Goal: Feedback & Contribution: Contribute content

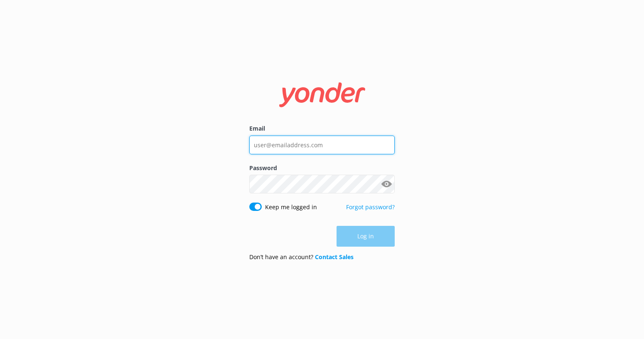
type input "[EMAIL_ADDRESS][DOMAIN_NAME]"
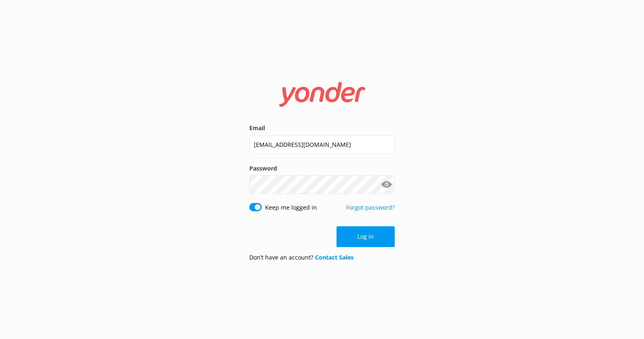
click at [434, 238] on div "Email [EMAIL_ADDRESS][DOMAIN_NAME] Password Show password Keep me logged in For…" at bounding box center [322, 169] width 644 height 339
click at [363, 236] on button "Log in" at bounding box center [365, 236] width 58 height 21
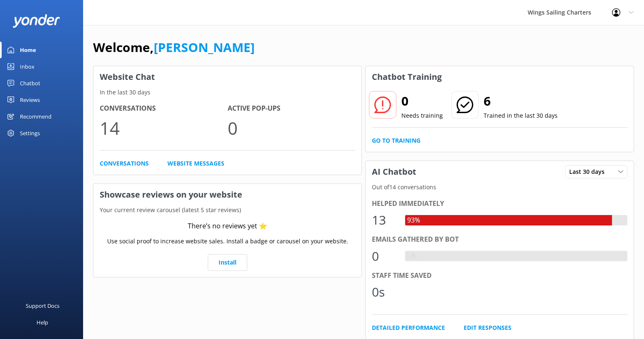
click at [463, 104] on icon at bounding box center [465, 104] width 17 height 17
click at [120, 163] on link "Conversations" at bounding box center [124, 163] width 49 height 9
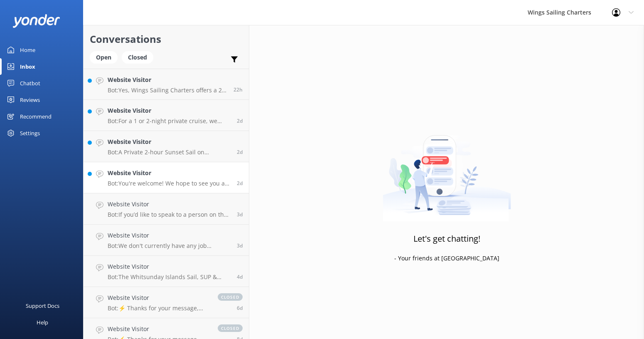
click at [166, 181] on p "Bot: You're welcome! We hope to see you at Wings Sailing Charters Whitsundays s…" at bounding box center [169, 182] width 123 height 7
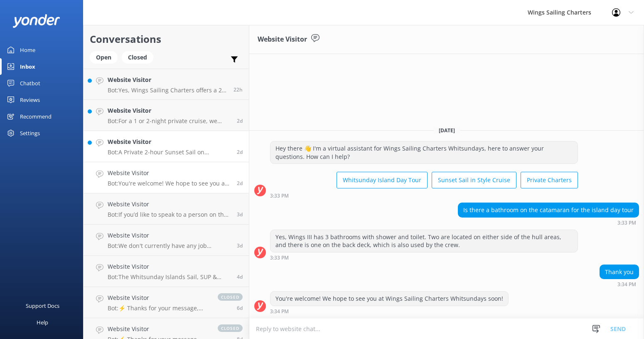
click at [158, 145] on h4 "Website Visitor" at bounding box center [169, 141] width 123 height 9
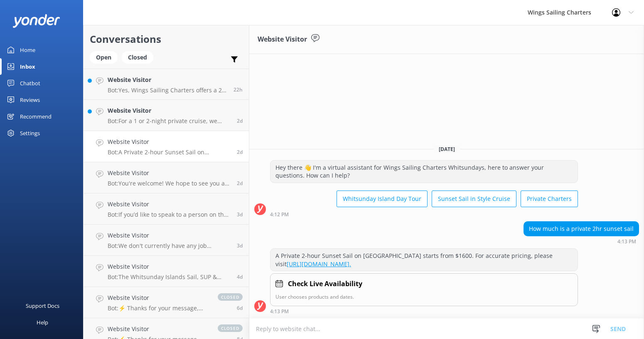
click at [334, 263] on link "[URL][DOMAIN_NAME]." at bounding box center [319, 264] width 64 height 8
click at [191, 113] on h4 "Website Visitor" at bounding box center [169, 110] width 123 height 9
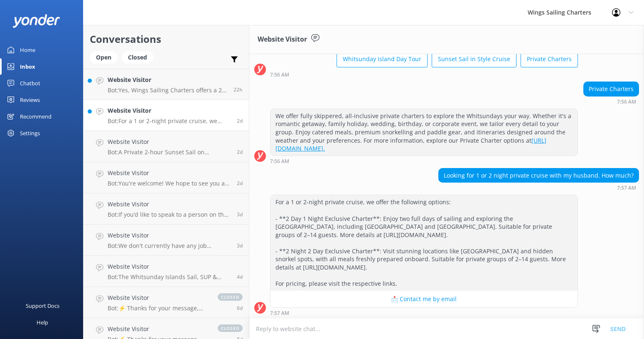
scroll to position [57, 0]
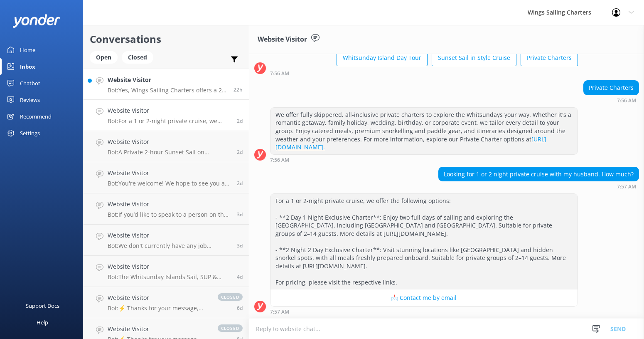
click at [193, 81] on h4 "Website Visitor" at bounding box center [168, 79] width 120 height 9
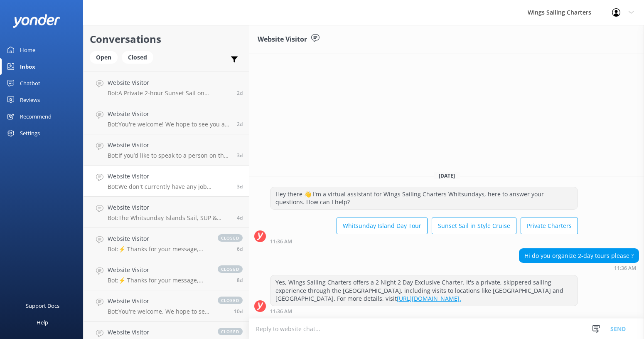
scroll to position [59, 0]
click at [196, 181] on div "Website Visitor Bot: We don't currently have any job openings. Please email you…" at bounding box center [169, 181] width 123 height 18
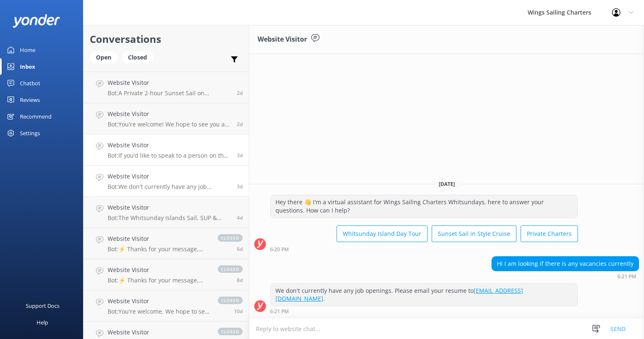
click at [182, 145] on h4 "Website Visitor" at bounding box center [169, 144] width 123 height 9
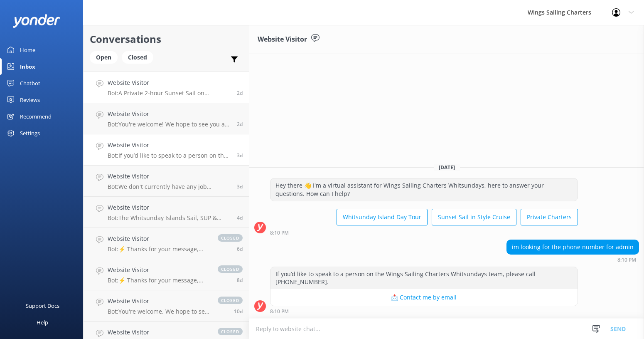
click at [189, 92] on p "Bot: A Private 2-hour Sunset Sail on [GEOGRAPHIC_DATA] starts from $1600. For a…" at bounding box center [169, 92] width 123 height 7
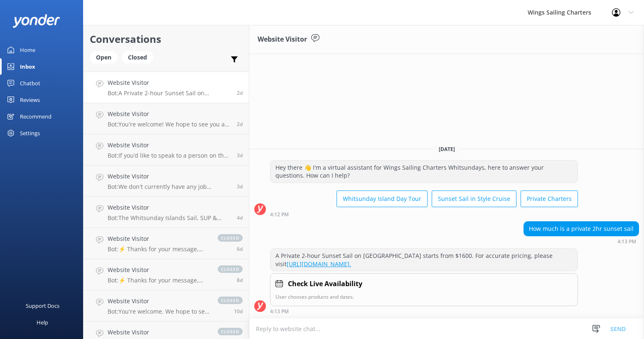
click at [36, 83] on div "Chatbot" at bounding box center [30, 83] width 20 height 17
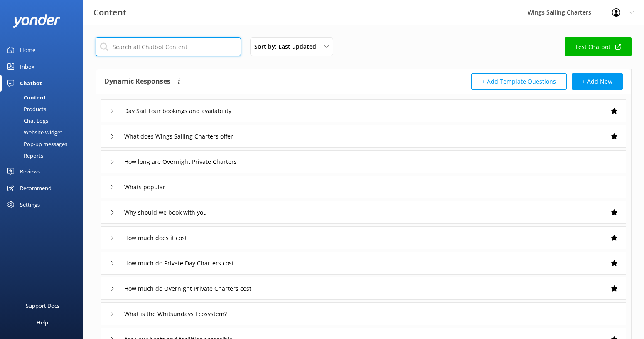
click at [156, 47] on input "text" at bounding box center [168, 46] width 145 height 19
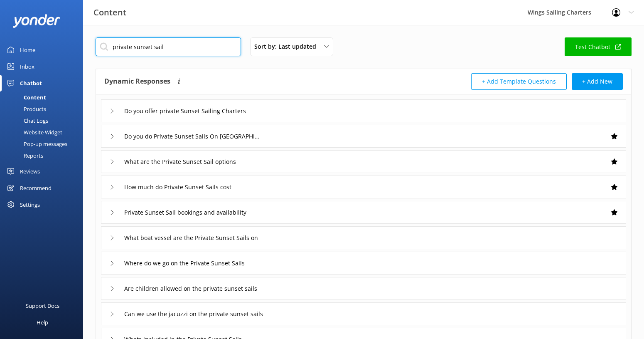
type input "private sunset sail"
click at [110, 109] on icon at bounding box center [112, 110] width 5 height 5
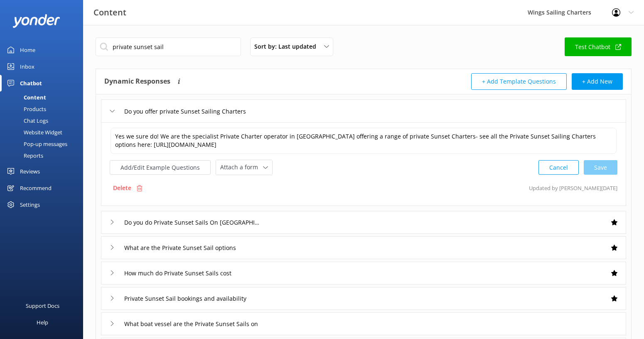
click at [110, 221] on icon at bounding box center [112, 221] width 5 height 5
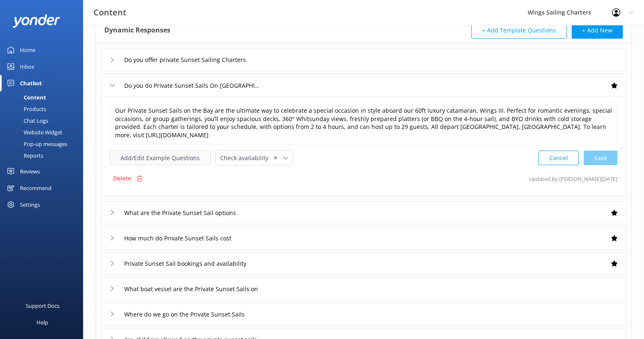
scroll to position [53, 0]
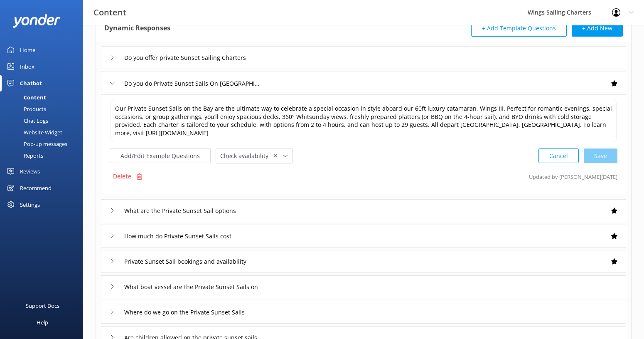
click at [112, 210] on icon at bounding box center [112, 210] width 5 height 5
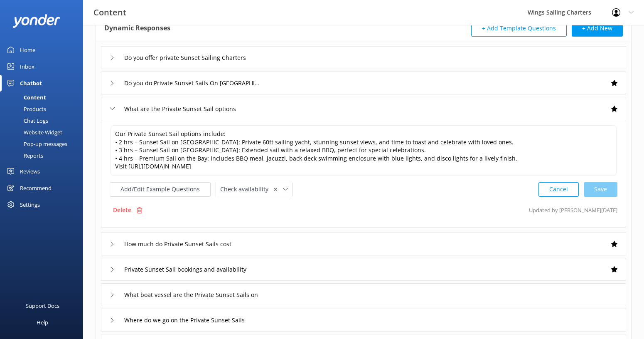
click at [110, 240] on div "How much do Private Sunset Sails cost" at bounding box center [176, 244] width 133 height 14
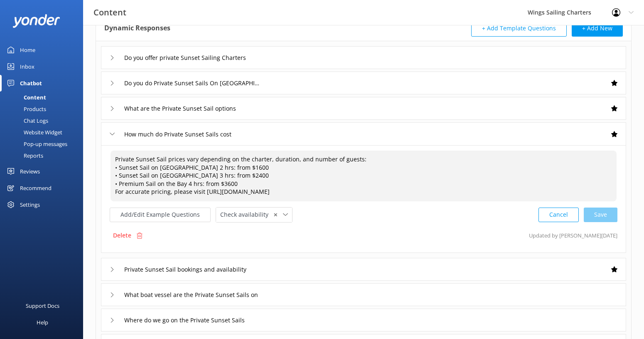
click at [244, 167] on textarea "Private Sunset Sail prices vary depending on the charter, duration, and number …" at bounding box center [363, 175] width 506 height 51
click at [276, 176] on textarea "Private Sunset Sail prices vary depending on the charter, duration, and number …" at bounding box center [363, 175] width 506 height 51
click at [234, 185] on textarea "Private Sunset Sail prices vary depending on the charter, duration, and number …" at bounding box center [363, 175] width 506 height 51
click at [360, 160] on textarea "Private Sunset Sail prices vary depending on the charter, duration, and number …" at bounding box center [363, 175] width 506 height 51
click at [244, 160] on textarea "Private Sunset Sail prices vary depending on the charter, duration, and n • Sun…" at bounding box center [363, 175] width 506 height 51
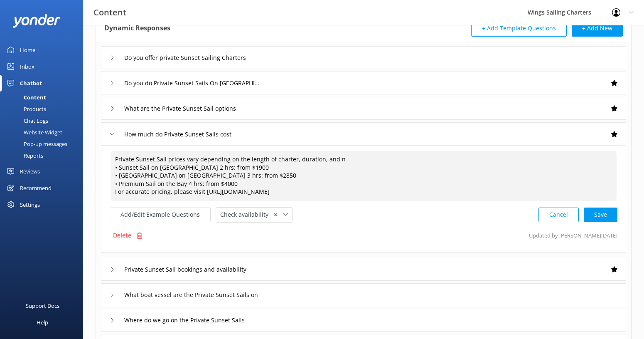
click at [342, 160] on textarea "Private Sunset Sail prices vary depending on the length of charter, duration, a…" at bounding box center [363, 175] width 506 height 51
click at [406, 162] on textarea "Private Sunset Sail prices vary depending on the length of charter & tier numbe…" at bounding box center [363, 175] width 506 height 51
click at [424, 160] on textarea "Private Sunset Sail prices vary depending on the length of charter & tier numbe…" at bounding box center [363, 175] width 506 height 51
click at [408, 160] on textarea "Private Sunset Sail prices vary depending on the length of charter & tier numbe…" at bounding box center [363, 175] width 506 height 51
click at [409, 160] on textarea "Private Sunset Sail prices vary depending on the length of charter & tier numbe…" at bounding box center [363, 175] width 506 height 51
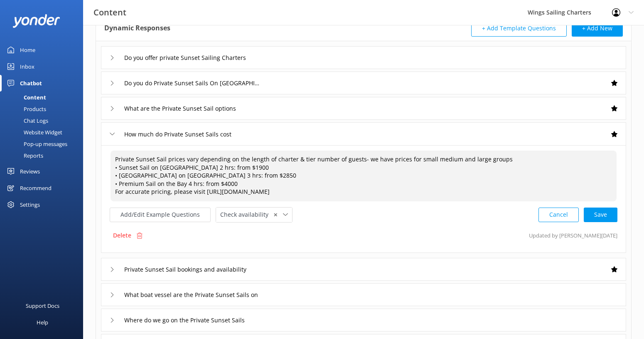
click at [216, 169] on textarea "Private Sunset Sail prices vary depending on the length of charter & tier numbe…" at bounding box center [363, 175] width 506 height 51
click at [301, 168] on textarea "Private Sunset Sail prices vary depending on the length of charter & tier numbe…" at bounding box center [363, 175] width 506 height 51
click at [252, 174] on textarea "Private Sunset Sail prices vary depending on the length of charter & tier numbe…" at bounding box center [363, 175] width 506 height 51
click at [238, 184] on textarea "Private Sunset Sail prices vary depending on the length of charter & tier numbe…" at bounding box center [363, 175] width 506 height 51
drag, startPoint x: 188, startPoint y: 192, endPoint x: 115, endPoint y: 193, distance: 73.5
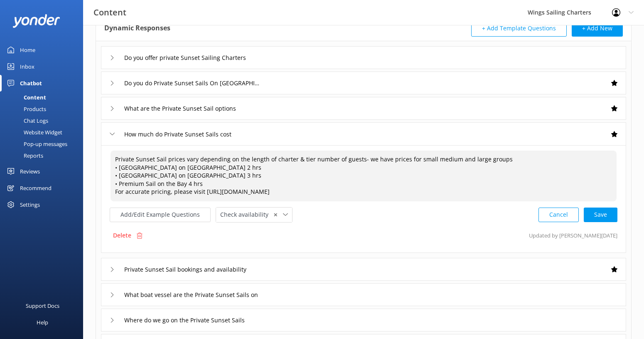
click at [115, 193] on textarea "Private Sunset Sail prices vary depending on the length of charter & tier numbe…" at bounding box center [363, 175] width 506 height 51
click at [241, 194] on textarea "Private Sunset Sail prices vary depending on the length of charter & tier numbe…" at bounding box center [363, 175] width 506 height 51
click at [242, 194] on textarea "Private Sunset Sail prices vary depending on the length of charter & tier numbe…" at bounding box center [363, 175] width 506 height 51
click at [502, 158] on textarea "Private Sunset Sail prices vary depending on the length of charter & tier numbe…" at bounding box center [363, 175] width 506 height 51
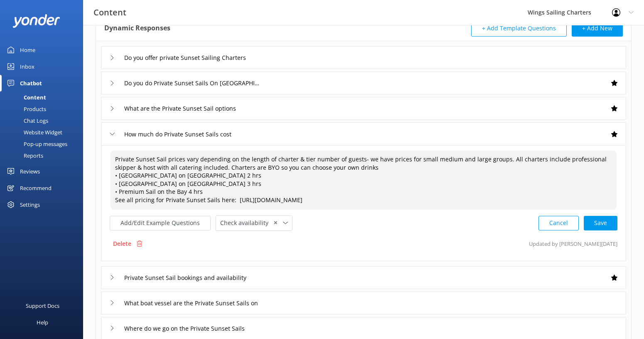
click at [115, 201] on textarea "Private Sunset Sail prices vary depending on the length of charter & tier numbe…" at bounding box center [363, 179] width 506 height 59
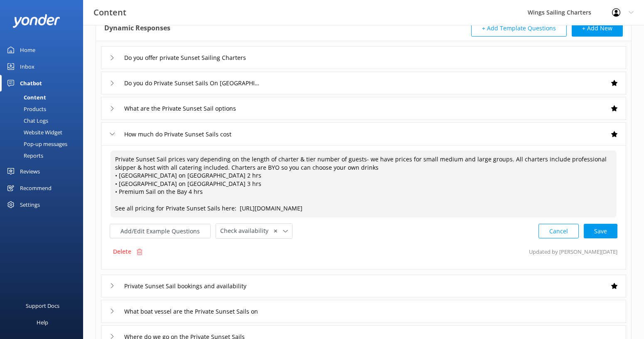
click at [115, 176] on textarea "Private Sunset Sail prices vary depending on the length of charter & tier numbe…" at bounding box center [363, 183] width 506 height 67
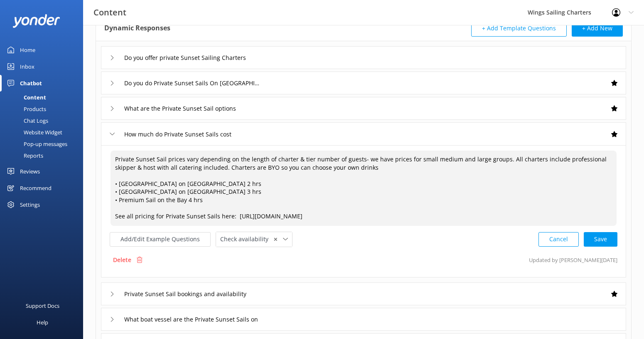
click at [201, 169] on textarea "Private Sunset Sail prices vary depending on the length of charter & tier numbe…" at bounding box center [363, 187] width 506 height 75
click at [233, 169] on textarea "Private Sunset Sail prices vary depending on the length of charter & tier numbe…" at bounding box center [363, 187] width 506 height 75
click at [467, 169] on textarea "Private Sunset Sail prices vary depending on the length of charter & tier numbe…" at bounding box center [363, 187] width 506 height 75
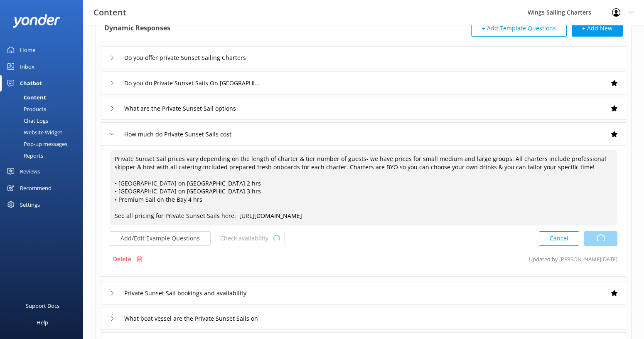
click at [597, 237] on div "Cancel Loading.." at bounding box center [578, 238] width 79 height 15
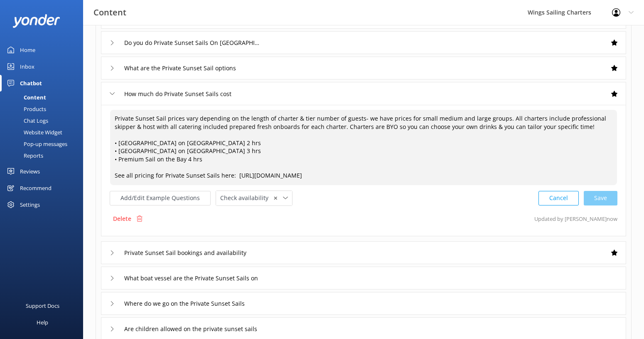
scroll to position [110, 0]
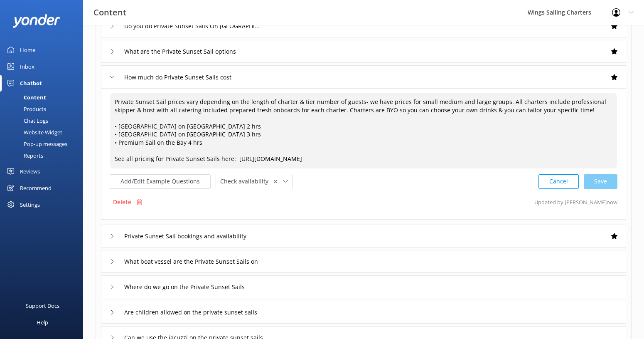
type textarea "Private Sunset Sail prices vary depending on the length of charter & tier numbe…"
click at [110, 235] on icon at bounding box center [112, 235] width 5 height 5
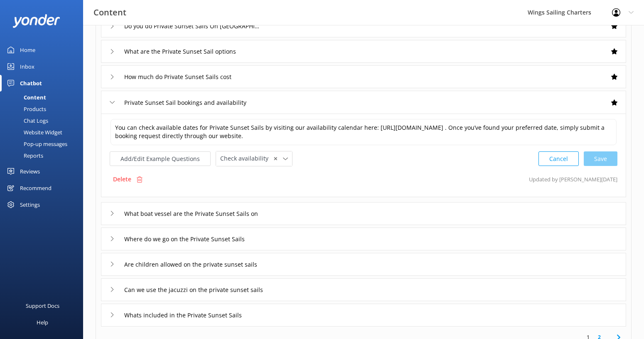
click at [110, 211] on icon at bounding box center [112, 213] width 5 height 5
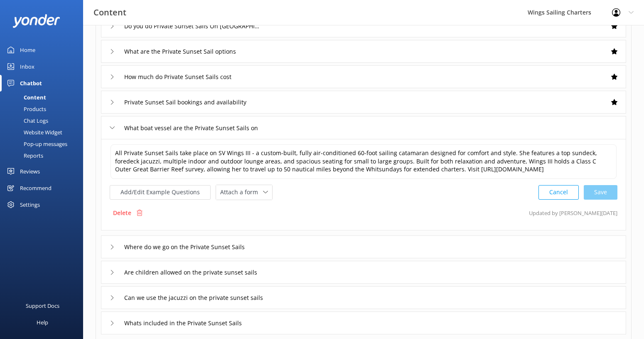
click at [110, 249] on icon at bounding box center [112, 246] width 5 height 5
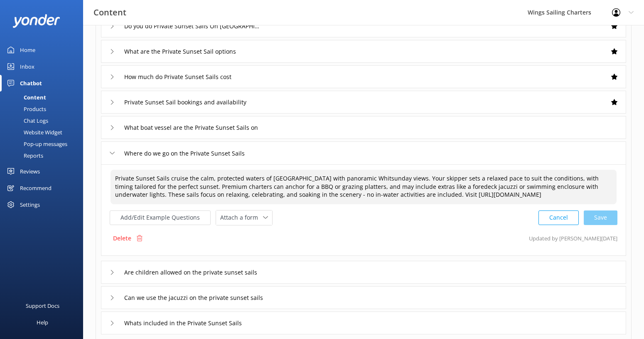
click at [201, 188] on textarea "Private Sunset Sails cruise the calm, protected waters of [GEOGRAPHIC_DATA] wit…" at bounding box center [363, 186] width 506 height 34
click at [244, 187] on textarea "Private Sunset Sails cruise the calm, protected waters of [GEOGRAPHIC_DATA] wit…" at bounding box center [363, 186] width 506 height 34
drag, startPoint x: 177, startPoint y: 187, endPoint x: 610, endPoint y: 187, distance: 433.3
click at [610, 187] on textarea "Private Sunset Sails cruise the calm, protected waters of [GEOGRAPHIC_DATA] wit…" at bounding box center [363, 186] width 506 height 34
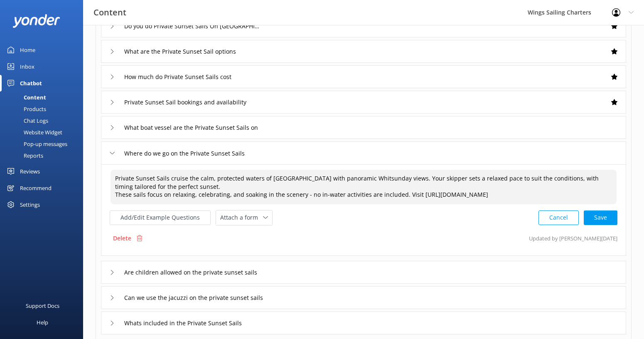
click at [182, 188] on textarea "Private Sunset Sails cruise the calm, protected waters of [GEOGRAPHIC_DATA] wit…" at bounding box center [363, 186] width 506 height 34
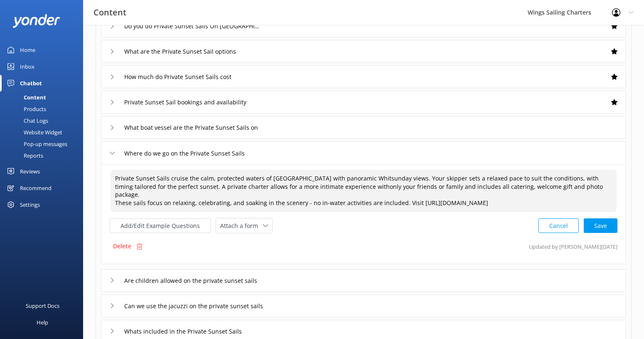
click at [339, 189] on textarea "Private Sunset Sails cruise the calm, protected waters of [GEOGRAPHIC_DATA] wit…" at bounding box center [363, 190] width 506 height 42
click at [399, 196] on textarea "Private Sunset Sails cruise the calm, protected waters of [GEOGRAPHIC_DATA] wit…" at bounding box center [363, 190] width 506 height 42
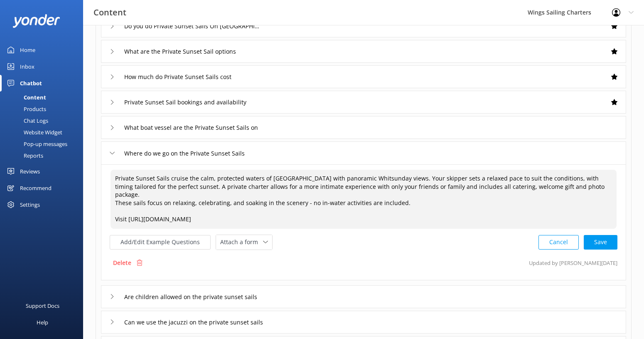
click at [336, 194] on textarea "Private Sunset Sails cruise the calm, protected waters of [GEOGRAPHIC_DATA] wit…" at bounding box center [363, 198] width 506 height 59
click at [427, 198] on textarea "Private Sunset Sails cruise the calm, protected waters of [GEOGRAPHIC_DATA] wit…" at bounding box center [363, 198] width 506 height 59
click at [516, 187] on textarea "Private Sunset Sails cruise the calm, protected waters of [GEOGRAPHIC_DATA] wit…" at bounding box center [363, 198] width 506 height 59
click at [595, 241] on div "Cancel Save" at bounding box center [577, 241] width 79 height 15
type textarea "Private Sunset Sails cruise the calm, protected waters of [GEOGRAPHIC_DATA] wit…"
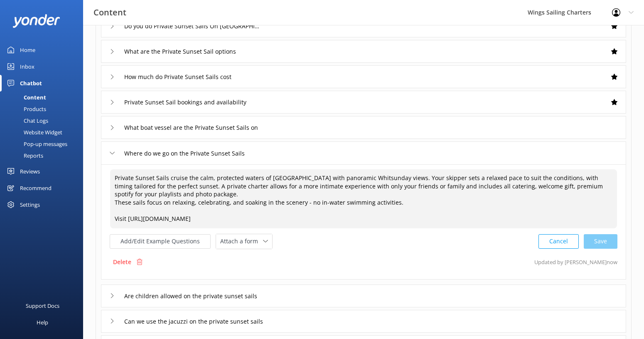
click at [110, 153] on icon at bounding box center [112, 152] width 5 height 5
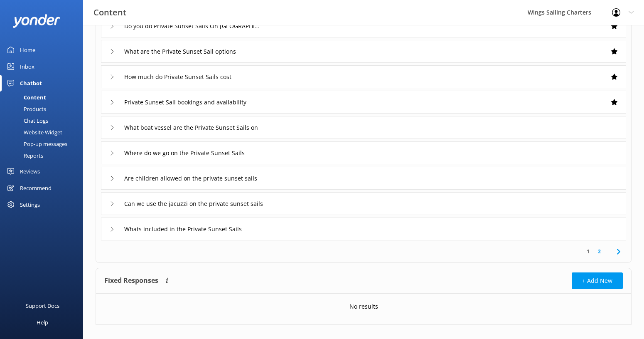
click at [110, 179] on icon at bounding box center [112, 178] width 5 height 5
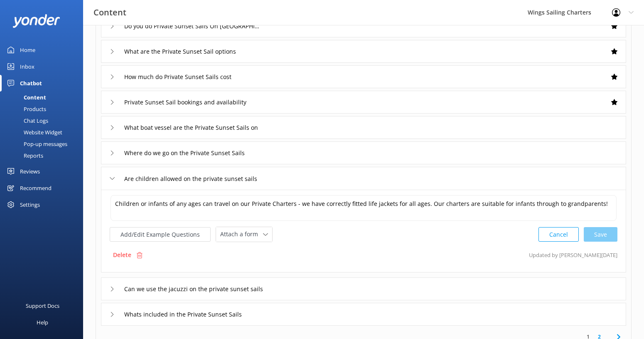
click at [112, 287] on use at bounding box center [112, 288] width 2 height 5
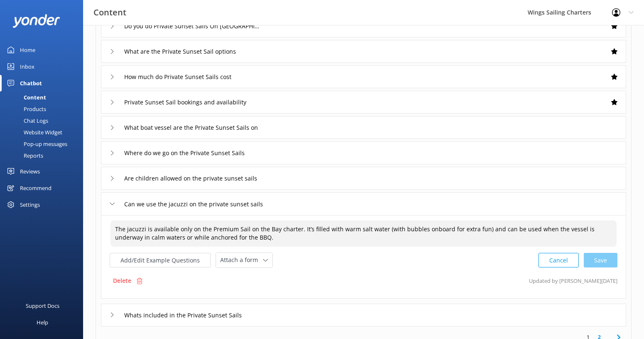
click at [234, 230] on textarea "The jacuzzi is available only on the Premium Sail on the Bay charter. It’s fill…" at bounding box center [363, 233] width 506 height 26
click at [371, 231] on textarea "The jacuzzi is available only on the Premium 4 hour Sail on the Bay charter. It…" at bounding box center [363, 233] width 506 height 26
click at [277, 238] on textarea "The jacuzzi is available only on the Premium 4 hour Sail on the Bay charter. It…" at bounding box center [363, 233] width 506 height 26
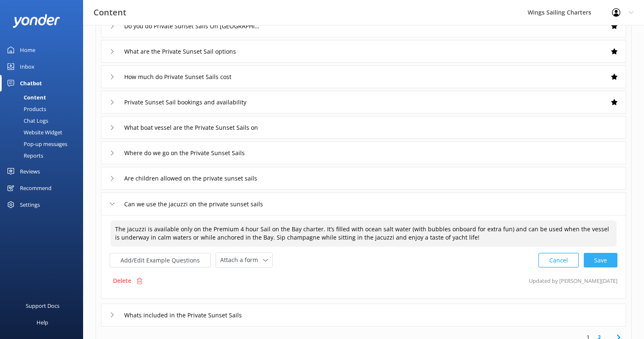
click at [601, 260] on div "Cancel Save" at bounding box center [577, 259] width 79 height 15
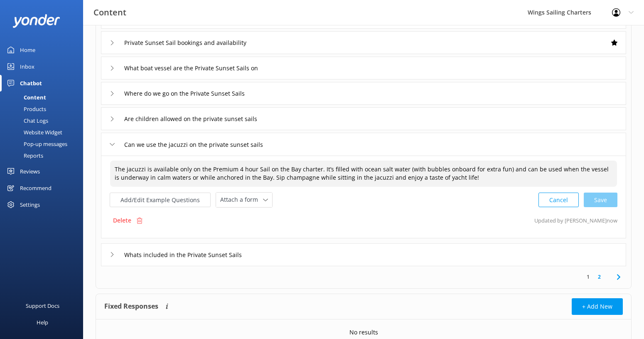
scroll to position [206, 0]
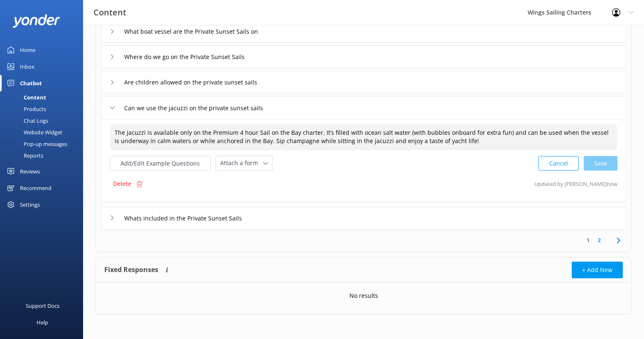
type textarea "The jacuzzi is available only on the Premium 4 hour Sail on the Bay charter. It…"
click at [112, 217] on use at bounding box center [112, 217] width 2 height 5
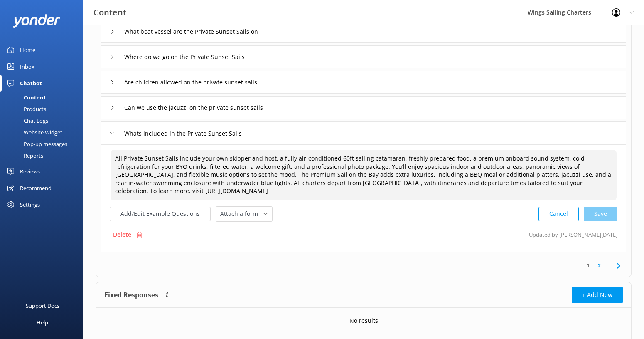
drag, startPoint x: 551, startPoint y: 159, endPoint x: 460, endPoint y: 157, distance: 91.4
click at [460, 157] on textarea "All Private Sunset Sails include your own skipper and host, a fully air-conditi…" at bounding box center [363, 175] width 506 height 51
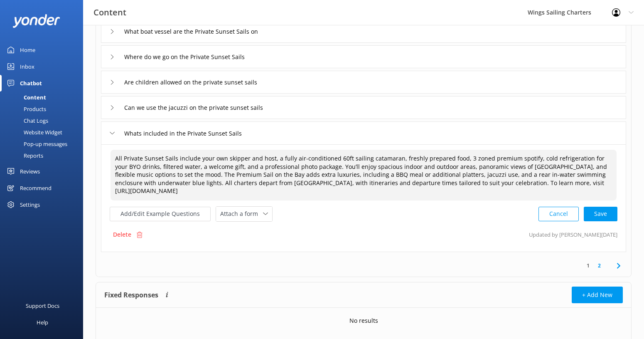
click at [189, 168] on textarea "All Private Sunset Sails include your own skipper and host, a fully air-conditi…" at bounding box center [363, 175] width 506 height 51
click at [297, 167] on textarea "All Private Sunset Sails include your own skipper and host, a fully air-conditi…" at bounding box center [363, 175] width 506 height 51
drag, startPoint x: 533, startPoint y: 169, endPoint x: 152, endPoint y: 177, distance: 380.6
click at [152, 177] on textarea "All Private Sunset Sails include your own skipper and host, a fully air-conditi…" at bounding box center [363, 175] width 506 height 51
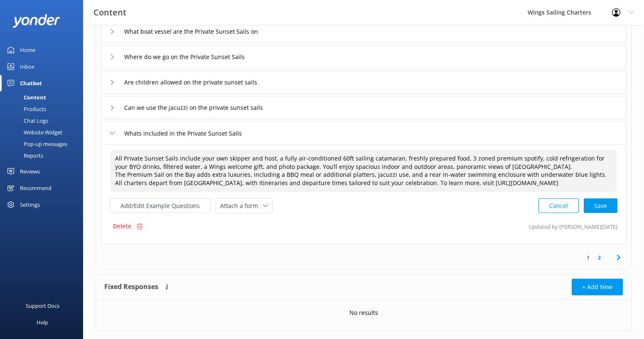
click at [314, 175] on textarea "All Private Sunset Sails include your own skipper and host, a fully air-conditi…" at bounding box center [363, 171] width 506 height 42
drag, startPoint x: 398, startPoint y: 175, endPoint x: 584, endPoint y: 177, distance: 186.1
click at [584, 177] on textarea "All Private Sunset Sails include your own skipper and host, a fully air-conditi…" at bounding box center [363, 171] width 506 height 42
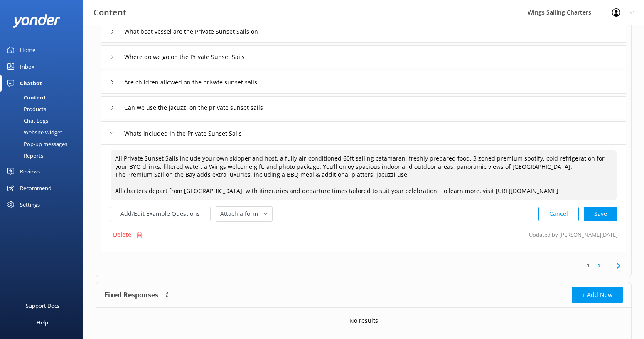
click at [282, 192] on textarea "All Private Sunset Sails include your own skipper and host, a fully air-conditi…" at bounding box center [363, 175] width 506 height 51
click at [409, 175] on textarea "All Private Sunset Sails include your own skipper and host, a fully air-conditi…" at bounding box center [363, 175] width 506 height 51
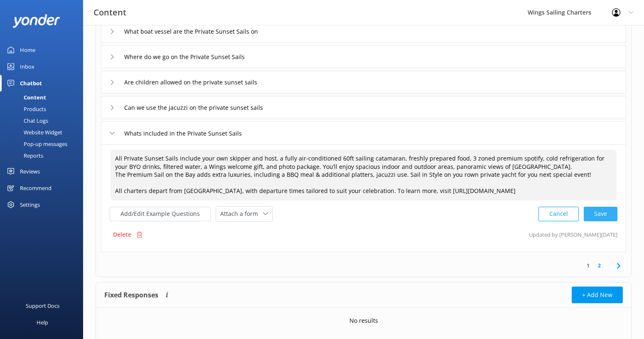
click at [604, 212] on div "Cancel Save" at bounding box center [577, 213] width 79 height 15
click at [454, 175] on textarea "All Private Sunset Sails include your own skipper and host, a fully air-conditi…" at bounding box center [363, 174] width 507 height 51
click at [598, 211] on div "Cancel Loading.." at bounding box center [578, 212] width 79 height 15
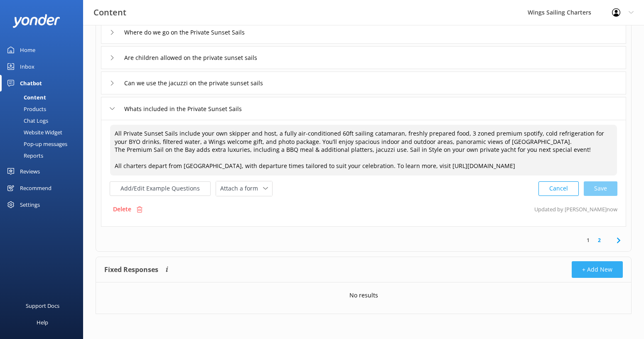
type textarea "All Private Sunset Sails include your own skipper and host, a fully air-conditi…"
click at [606, 269] on button "+ Add New" at bounding box center [597, 269] width 51 height 17
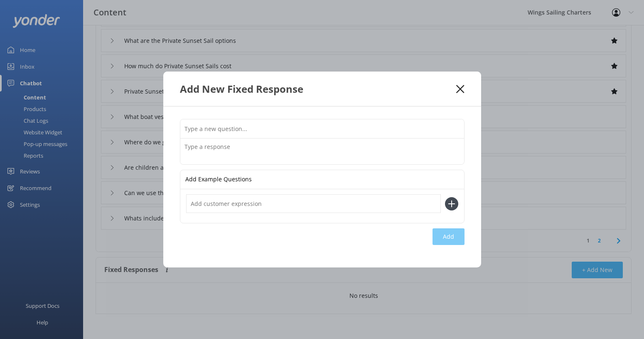
scroll to position [121, 0]
click at [208, 144] on textarea at bounding box center [322, 151] width 284 height 26
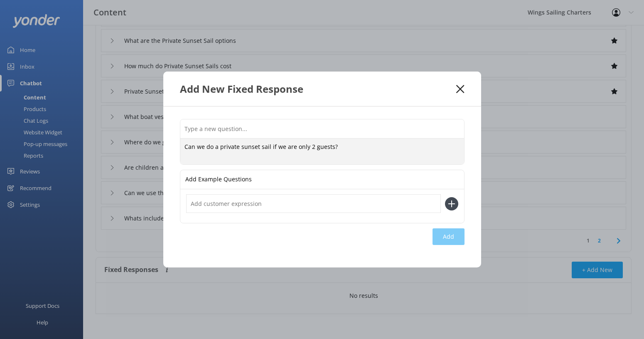
type textarea "Can we do a private sunset sail if we are only 2 guests?"
click at [218, 204] on input "text" at bounding box center [313, 203] width 255 height 19
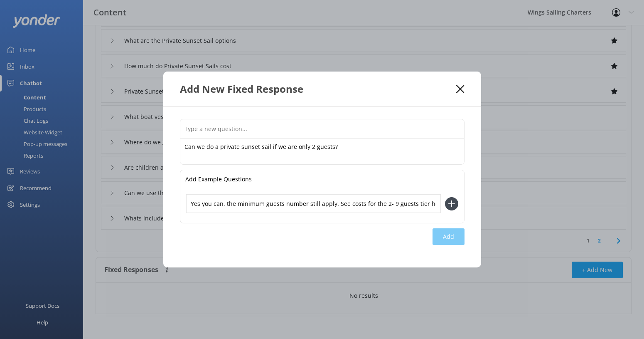
scroll to position [0, 2]
paste input "[URL][DOMAIN_NAME]"
click at [319, 205] on input "Yes you can, the minimum guests number still apply. See costs for the 2- 9 gues…" at bounding box center [313, 203] width 255 height 19
type input "Yes you can, the minimum guests number still apply. See costs for the 2- 9 gues…"
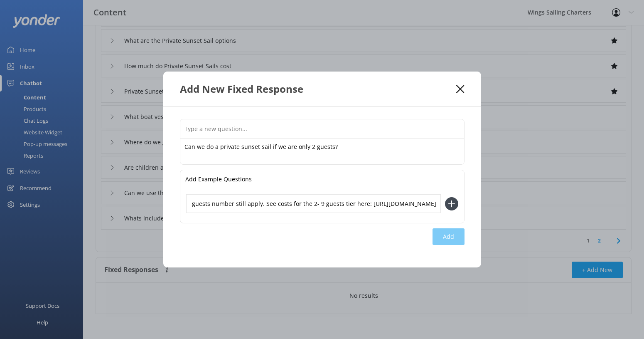
click at [412, 218] on div "Yes you can, the minimum guests number still apply. See costs for the 2- 9 gues…" at bounding box center [322, 206] width 284 height 34
click at [451, 202] on icon at bounding box center [451, 203] width 13 height 13
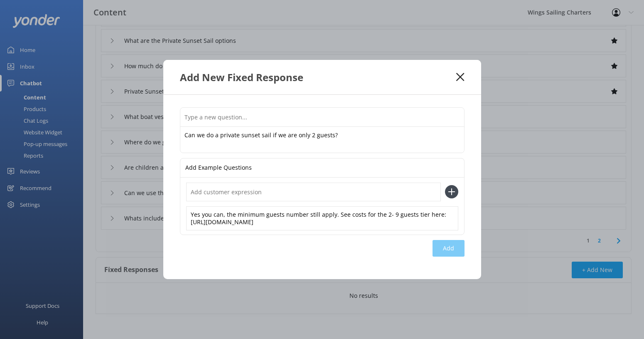
click at [378, 251] on div "Add" at bounding box center [322, 251] width 285 height 22
click at [450, 248] on div "Add" at bounding box center [448, 248] width 32 height 17
click at [451, 191] on use at bounding box center [451, 191] width 7 height 7
drag, startPoint x: 310, startPoint y: 223, endPoint x: 175, endPoint y: 211, distance: 135.5
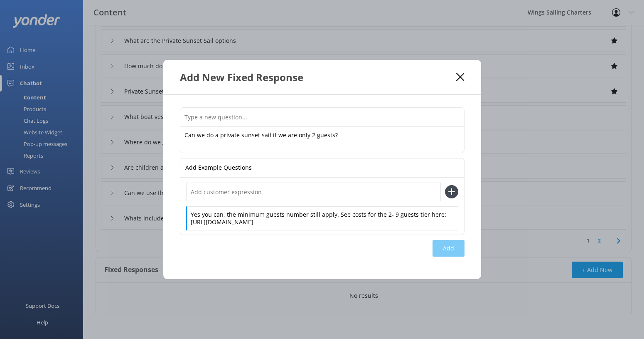
click at [175, 211] on div "Can we do a private sunset sail if we are only 2 guests? Can we do a private su…" at bounding box center [322, 187] width 318 height 184
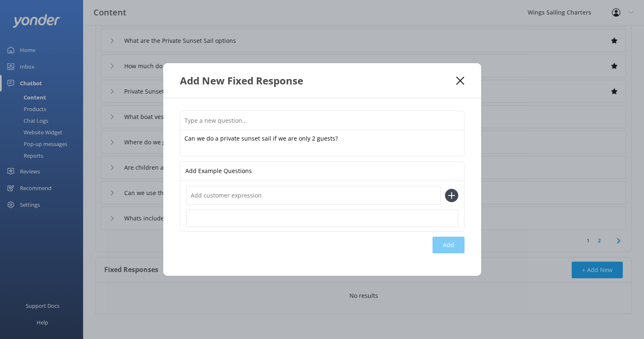
click at [201, 194] on input "text" at bounding box center [313, 195] width 255 height 19
paste input "Yes you can, the minimum guests number still apply. See costs for the 2- 9 gues…"
type input "Yes you can, the minimum guests number still apply. See costs for the 2- 9 gues…"
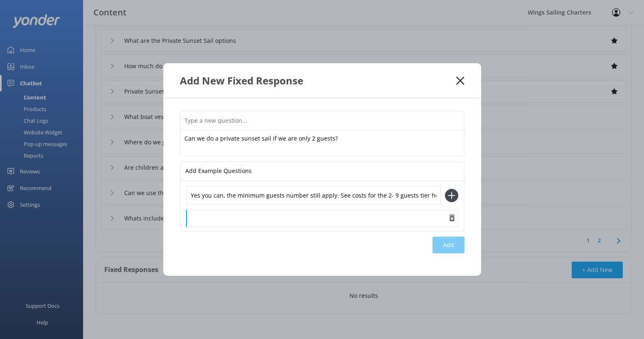
click at [324, 219] on div at bounding box center [322, 217] width 272 height 17
click at [452, 216] on use "button" at bounding box center [451, 217] width 5 height 7
click at [303, 174] on div "Add Example Questions" at bounding box center [322, 171] width 284 height 19
click at [502, 264] on div "Add New Fixed Response Can we do a private sunset sail if we are only 2 guests?…" at bounding box center [322, 169] width 644 height 339
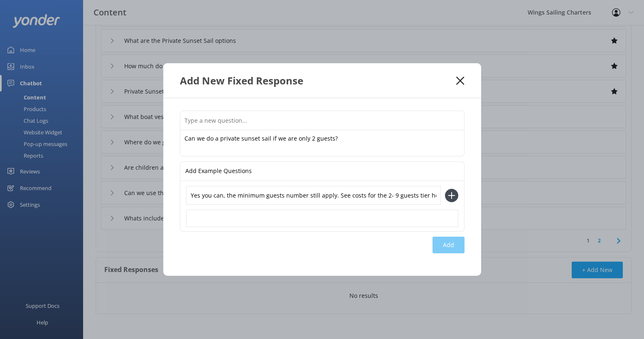
click at [604, 276] on div "Add New Fixed Response Can we do a private sunset sail if we are only 2 guests?…" at bounding box center [322, 169] width 644 height 339
click at [290, 119] on input "text" at bounding box center [322, 120] width 284 height 19
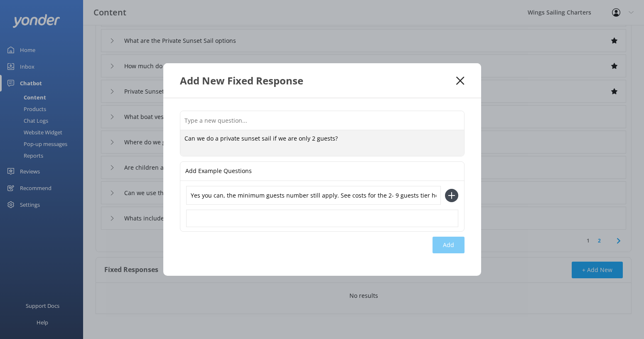
drag, startPoint x: 338, startPoint y: 139, endPoint x: 176, endPoint y: 138, distance: 162.0
click at [176, 138] on div "Can we do a private sunset sail if we are only 2 guests? Can we do a private su…" at bounding box center [322, 186] width 318 height 177
click at [189, 121] on input "text" at bounding box center [322, 120] width 284 height 19
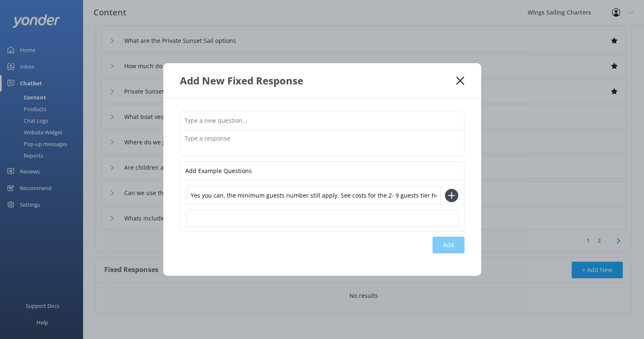
paste input "Can we do a private sunset sail if we are only 2 guests?"
type input "Can we do a private sunset sail if we are only 2 guests?"
drag, startPoint x: 190, startPoint y: 194, endPoint x: 434, endPoint y: 218, distance: 245.4
click at [434, 218] on div "Yes you can, the minimum guests number still apply. See costs for the 2- 9 gues…" at bounding box center [322, 206] width 272 height 40
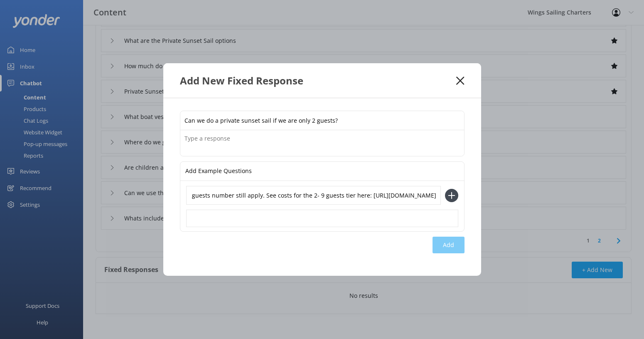
scroll to position [0, 0]
click at [231, 136] on textarea at bounding box center [322, 143] width 284 height 26
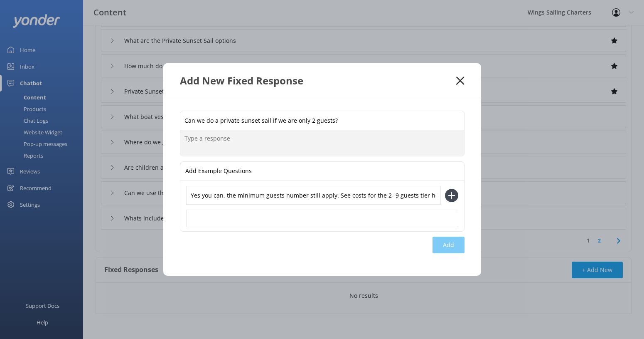
paste textarea "Yes you can, the minimum guests number still apply. See costs for the 2- 9 gues…"
type textarea "Yes you can, the minimum guests number still apply. See costs for the 2- 9 gues…"
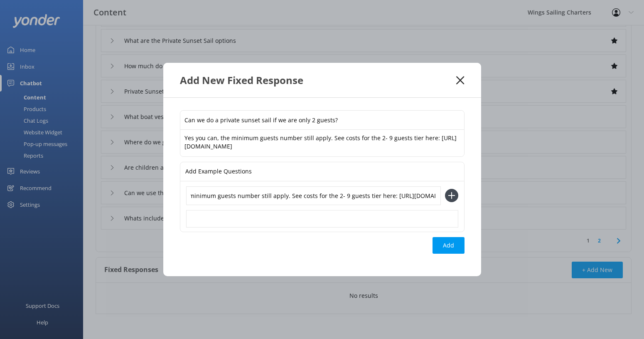
scroll to position [0, 118]
drag, startPoint x: 190, startPoint y: 195, endPoint x: 459, endPoint y: 204, distance: 268.9
click at [459, 204] on div "Yes you can, the minimum guests number still apply. See costs for the 2- 9 gues…" at bounding box center [322, 206] width 284 height 50
click at [451, 218] on icon "button" at bounding box center [452, 218] width 8 height 8
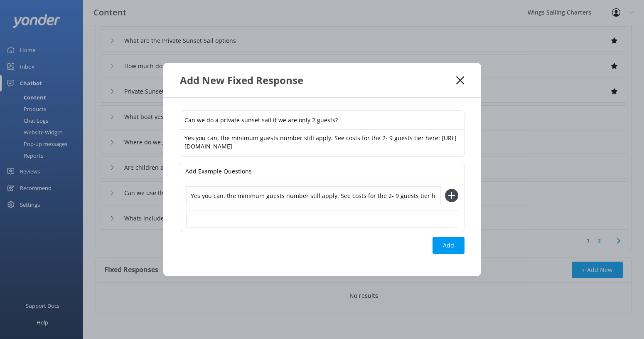
scroll to position [0, 118]
drag, startPoint x: 191, startPoint y: 194, endPoint x: 447, endPoint y: 204, distance: 256.5
click at [447, 204] on div "Yes you can, the minimum guests number still apply. See costs for the 2- 9 gues…" at bounding box center [322, 195] width 272 height 19
type input "My husband and I would like to sail with just us onboard, can we do that?"
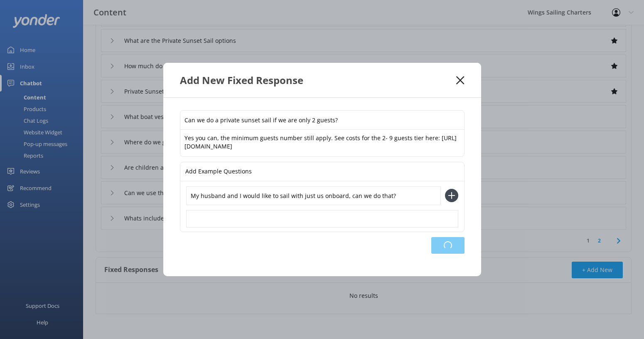
click at [440, 247] on div "Loading.." at bounding box center [447, 245] width 33 height 17
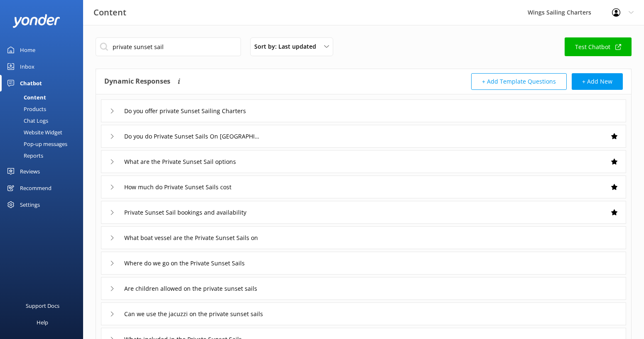
click at [630, 12] on icon at bounding box center [630, 12] width 5 height 5
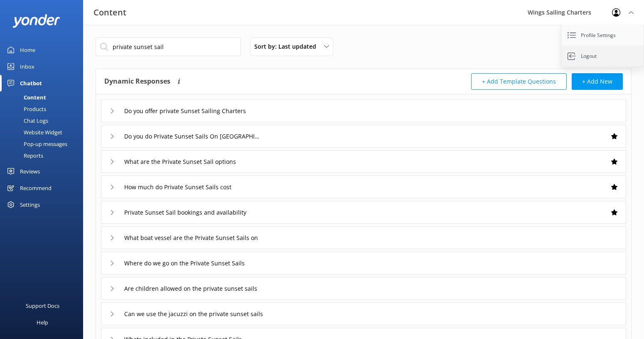
click at [593, 55] on link "Logout" at bounding box center [602, 56] width 83 height 21
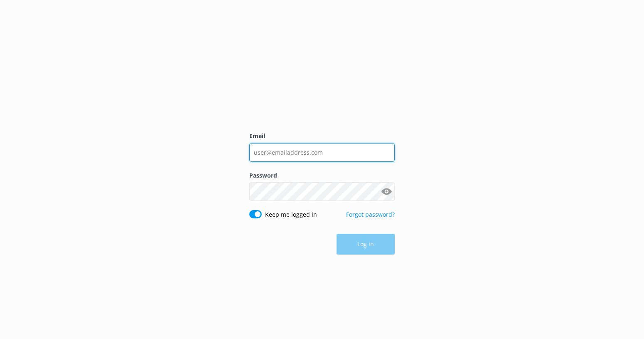
type input "[EMAIL_ADDRESS][DOMAIN_NAME]"
